Goal: Information Seeking & Learning: Learn about a topic

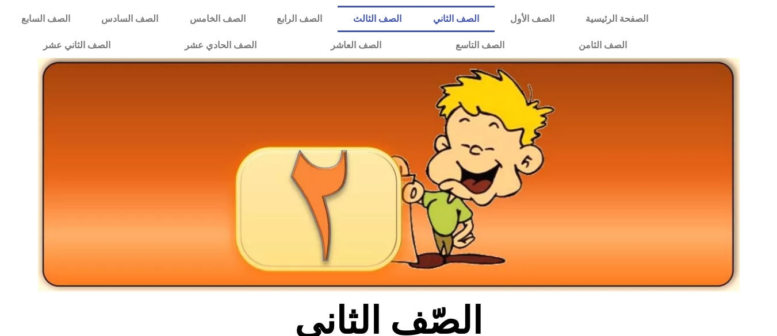
click at [417, 26] on link "الصف الثالث" at bounding box center [376, 19] width 79 height 26
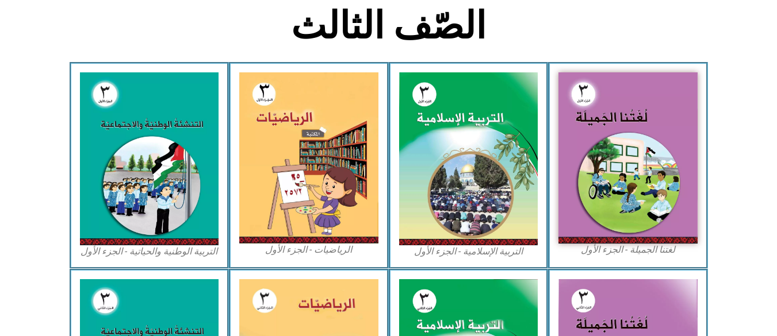
scroll to position [588, 0]
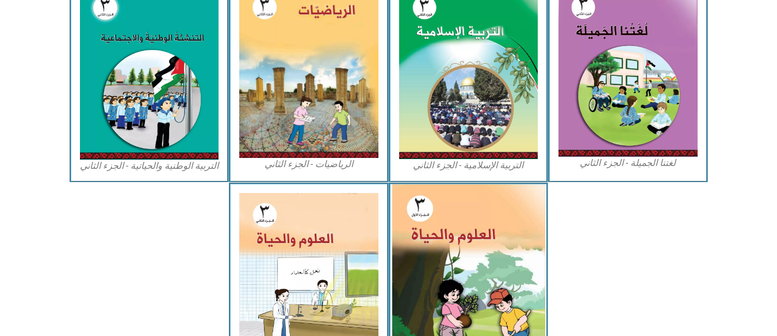
click at [466, 277] on img at bounding box center [467, 280] width 153 height 190
click at [426, 265] on img at bounding box center [467, 280] width 153 height 190
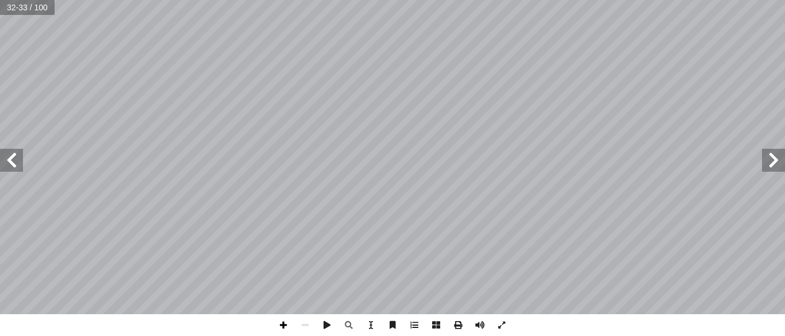
click at [279, 328] on span at bounding box center [283, 325] width 22 height 22
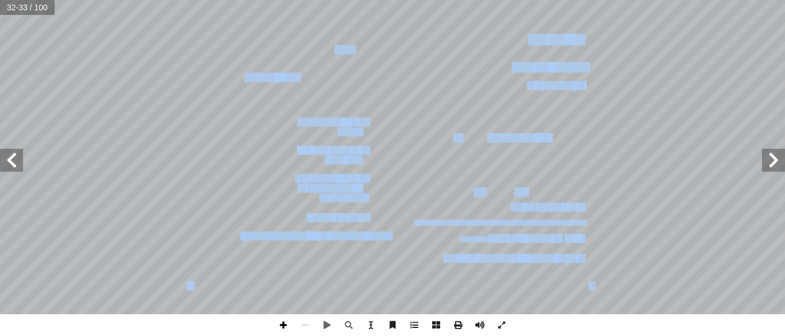
drag, startPoint x: 271, startPoint y: 328, endPoint x: 287, endPoint y: 328, distance: 15.5
click at [287, 328] on div "٢٨ البذور ُ شكال أ ا : ً ثانيا تية: آ ال� َ وزملائي البذور ُ حضر أ ا مامي. أ ا …" at bounding box center [392, 168] width 785 height 336
click at [287, 328] on span at bounding box center [283, 325] width 22 height 22
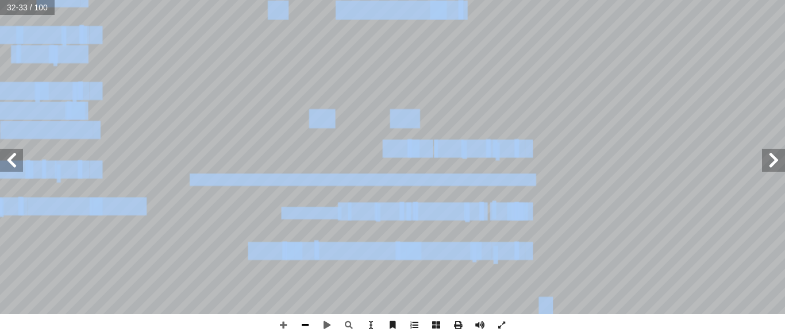
click at [309, 332] on span at bounding box center [305, 325] width 22 height 22
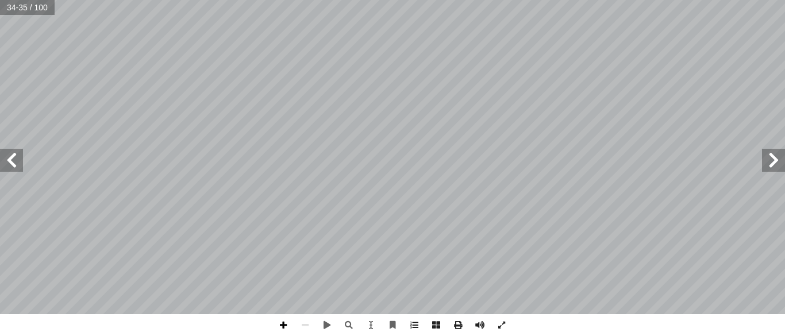
click at [281, 327] on span at bounding box center [283, 325] width 22 height 22
